Goal: Find specific page/section: Find specific page/section

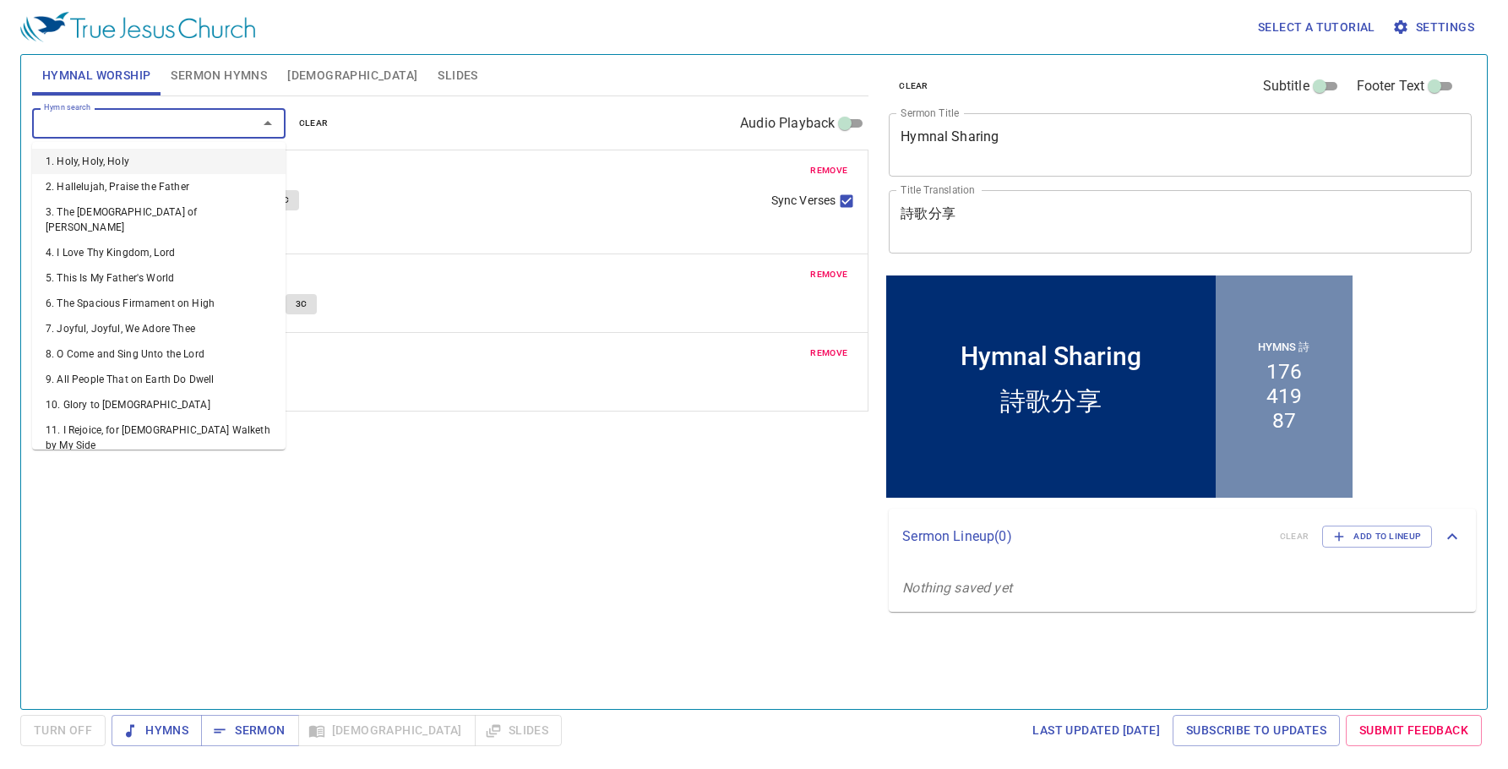
click at [180, 127] on input "Hymn search" at bounding box center [134, 122] width 194 height 19
click at [838, 164] on span "remove" at bounding box center [828, 170] width 37 height 15
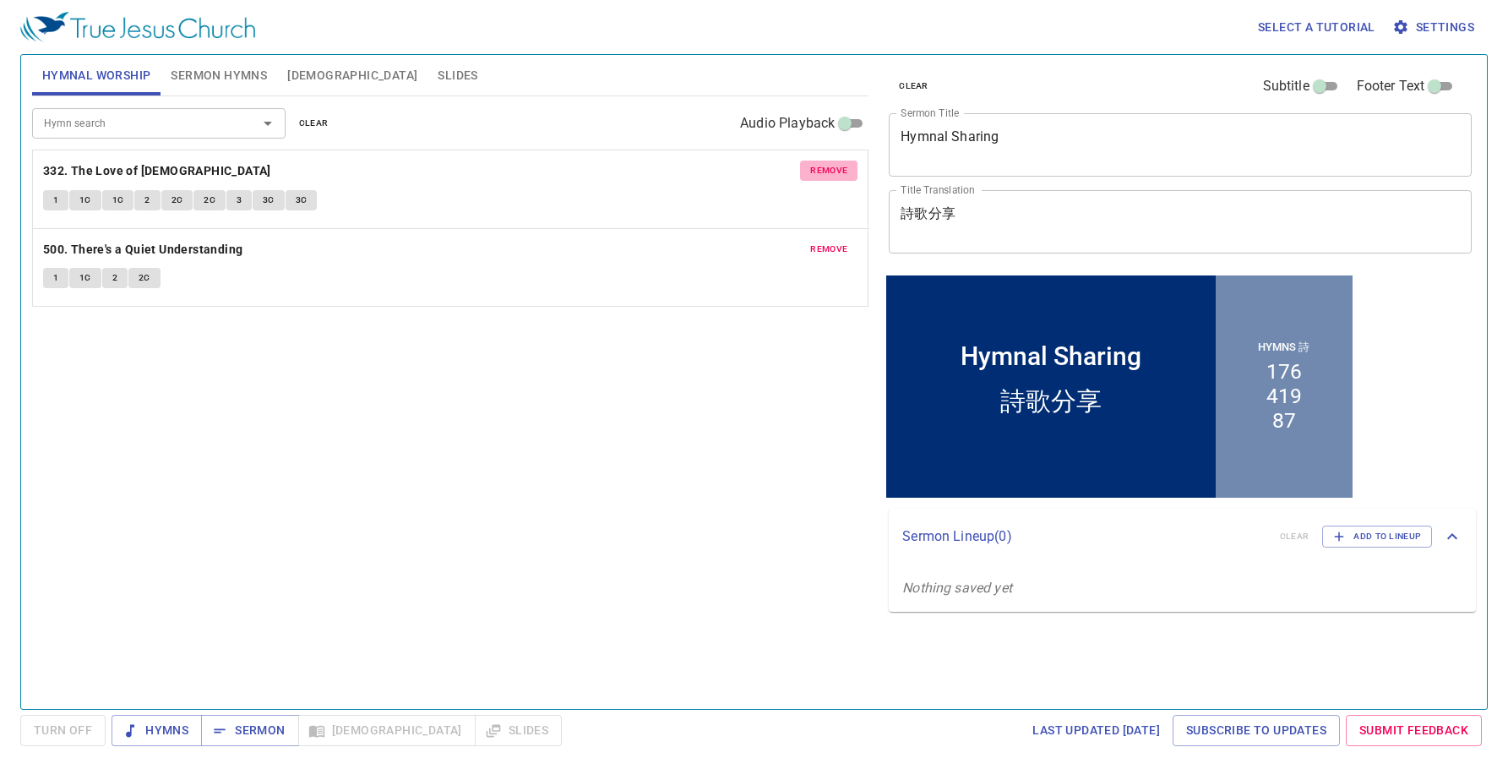
click at [838, 164] on span "remove" at bounding box center [828, 170] width 37 height 15
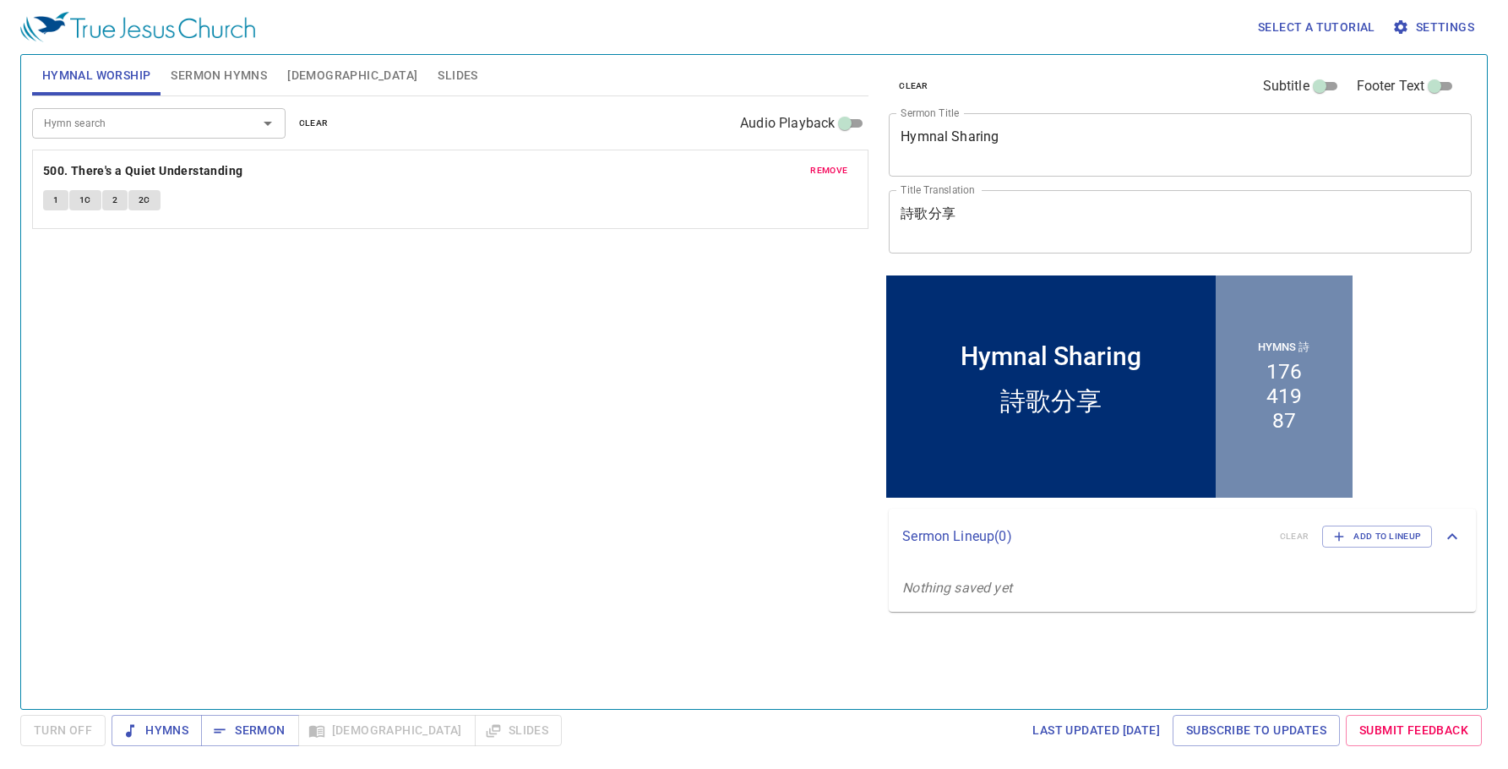
click at [838, 165] on span "remove" at bounding box center [828, 170] width 37 height 15
click at [188, 118] on input "Hymn search" at bounding box center [134, 122] width 194 height 19
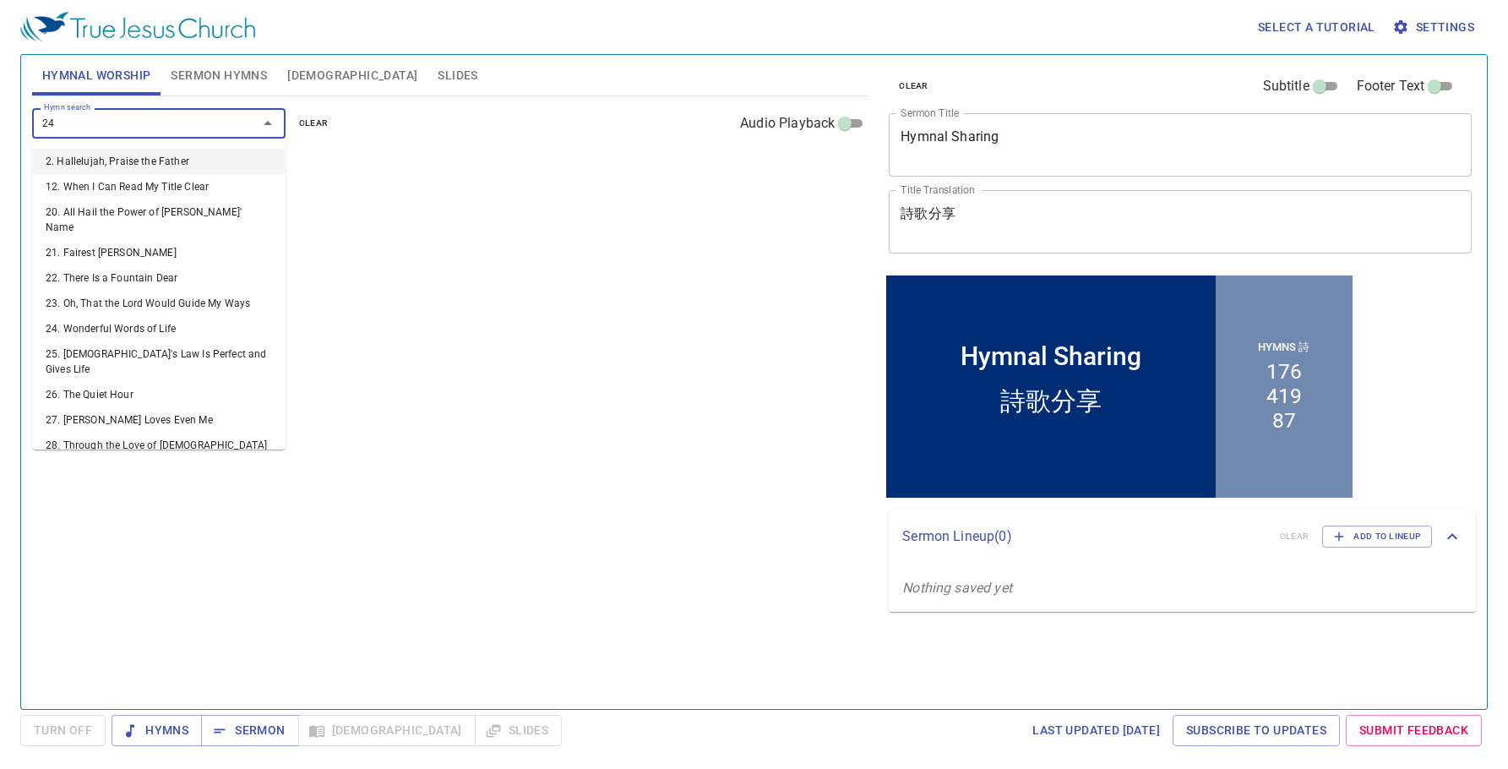
type input "247"
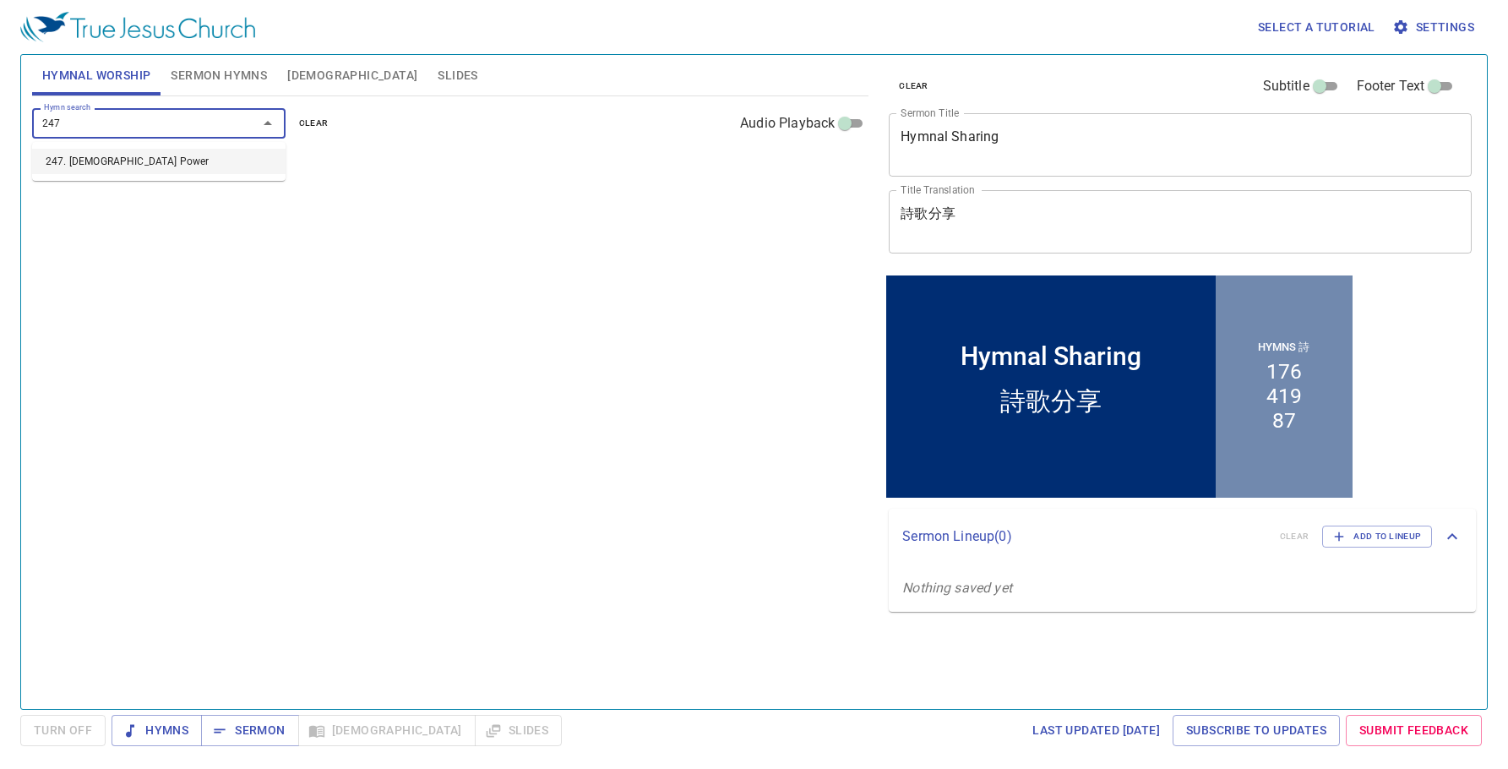
click at [156, 169] on li "247. [DEMOGRAPHIC_DATA] Power" at bounding box center [158, 161] width 253 height 25
click at [86, 169] on b "247. [DEMOGRAPHIC_DATA] Power" at bounding box center [141, 171] width 197 height 21
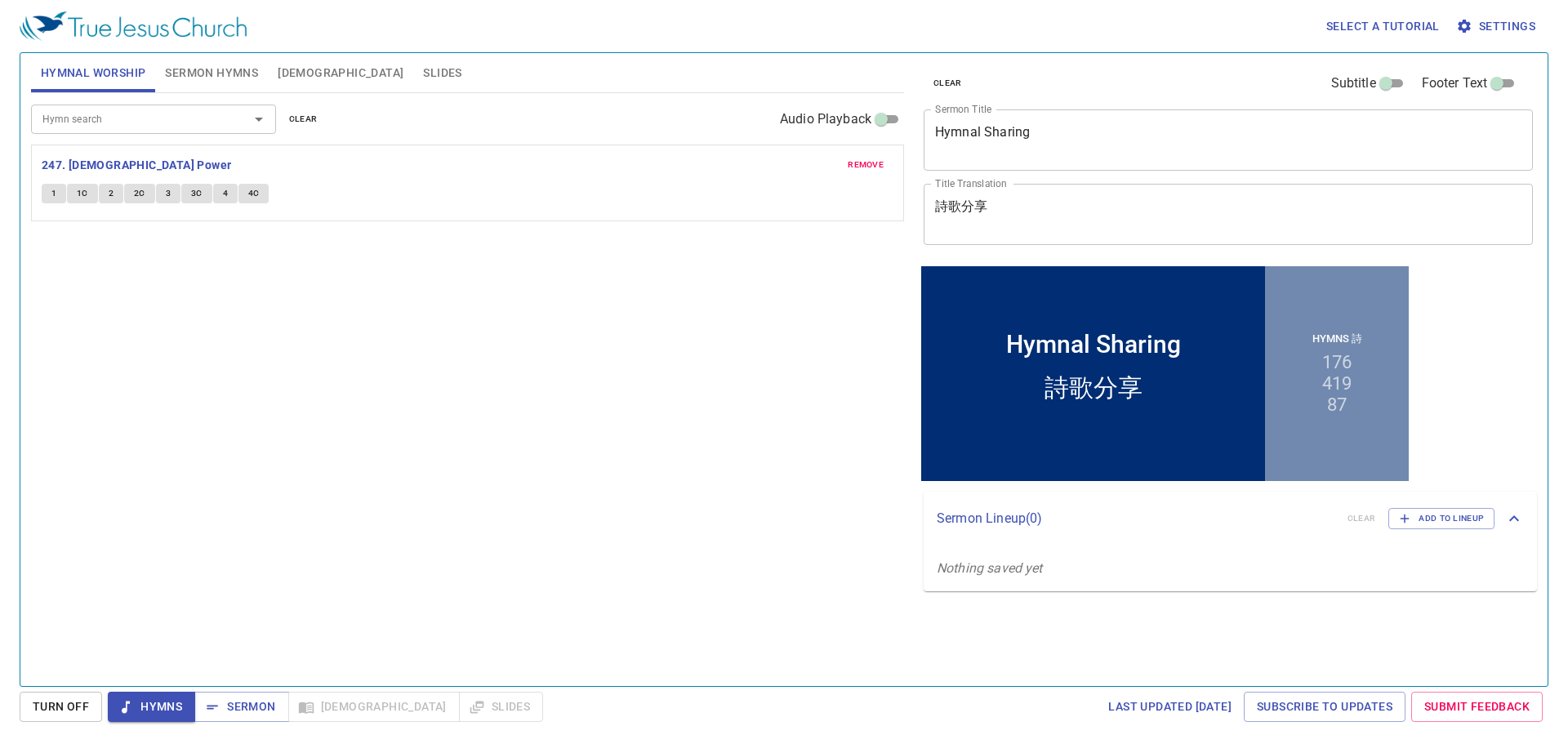
click at [371, 384] on div "Hymn search Hymn search clear Audio Playback remove 247. [DEMOGRAPHIC_DATA] Pow…" at bounding box center [467, 382] width 873 height 579
click at [640, 254] on div "Hymn search Hymn search clear Audio Playback remove 247. [DEMOGRAPHIC_DATA] Pow…" at bounding box center [467, 382] width 873 height 579
